Goal: Transaction & Acquisition: Purchase product/service

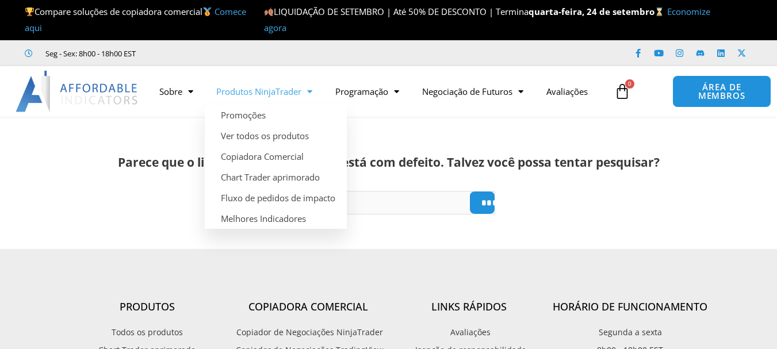
click at [295, 94] on font "Produtos NinjaTrader" at bounding box center [258, 91] width 85 height 11
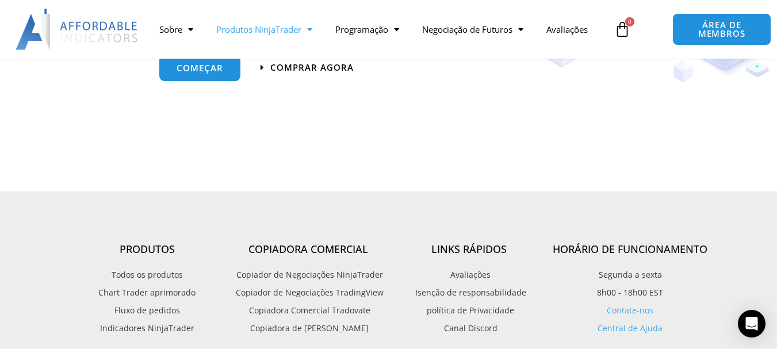
scroll to position [1552, 0]
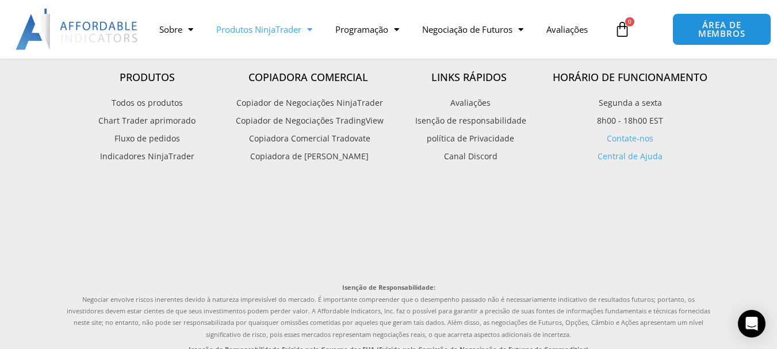
click at [153, 104] on font "Todos os produtos" at bounding box center [147, 102] width 71 height 11
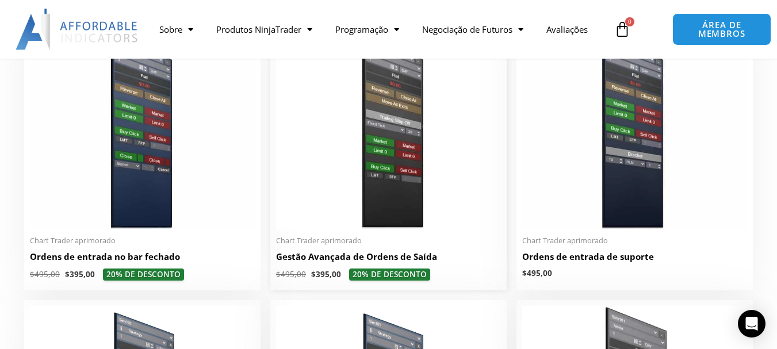
scroll to position [762, 0]
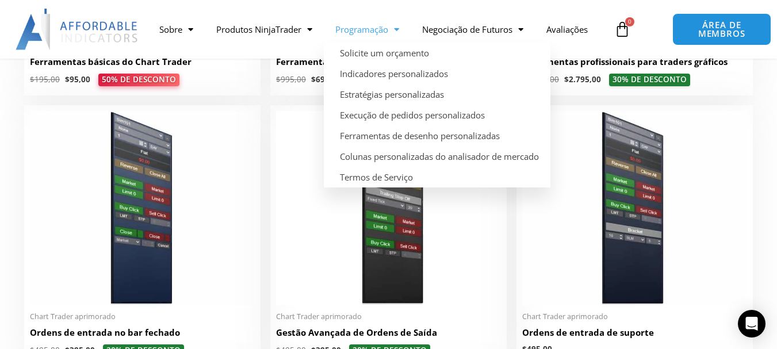
click at [365, 27] on font "Programação" at bounding box center [361, 29] width 53 height 11
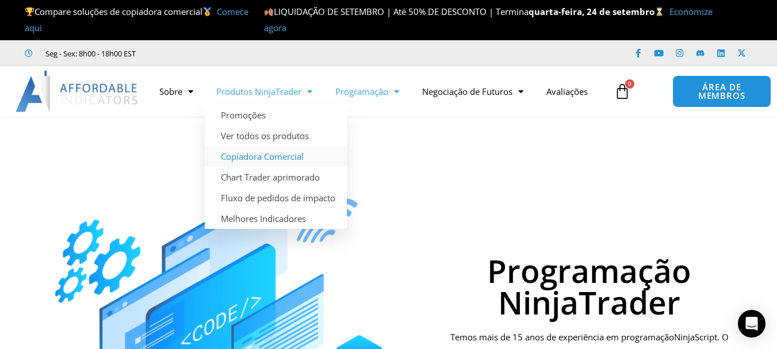
click at [274, 156] on font "Copiadora Comercial" at bounding box center [262, 156] width 83 height 11
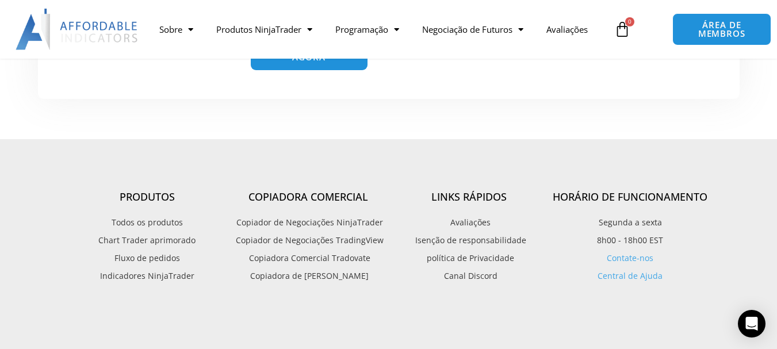
scroll to position [2746, 0]
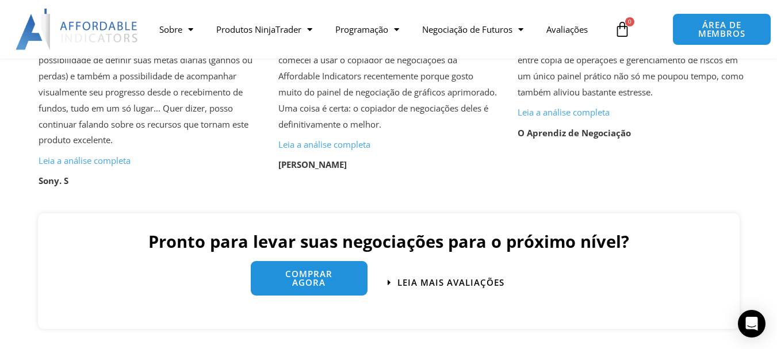
click at [340, 272] on link "Comprar agora" at bounding box center [309, 278] width 117 height 34
